Goal: Transaction & Acquisition: Purchase product/service

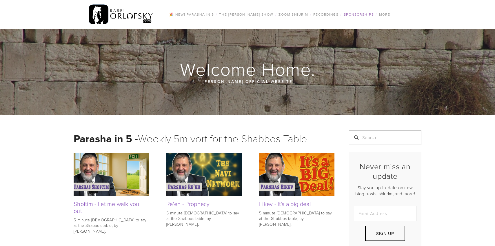
click at [367, 16] on link "Sponsorships" at bounding box center [359, 15] width 34 height 8
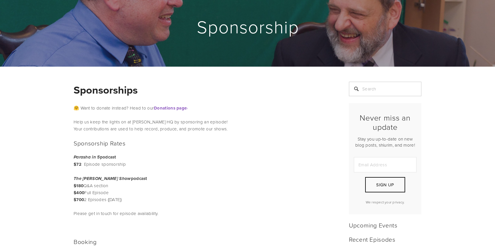
scroll to position [43, 0]
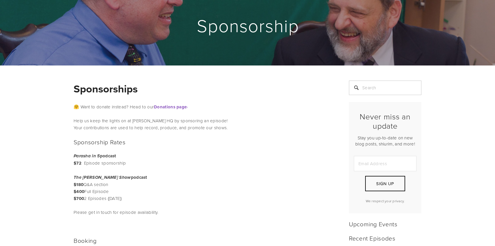
click at [88, 194] on p "The Rabbi Orlofsky Show podcast $180 Q&A section $400 Full Episode $700 2 Episo…" at bounding box center [125, 188] width 103 height 28
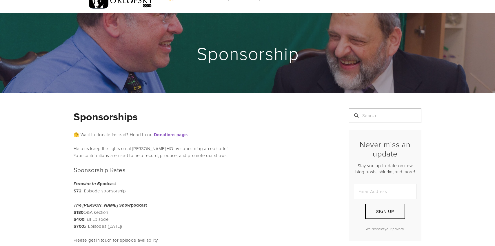
scroll to position [0, 0]
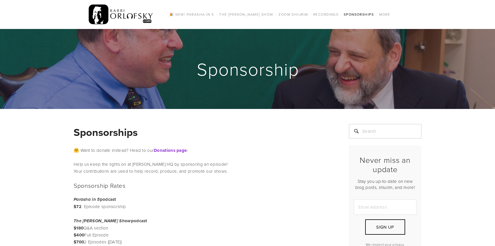
click at [176, 151] on strong "Donations page" at bounding box center [170, 150] width 33 height 6
